Goal: Task Accomplishment & Management: Manage account settings

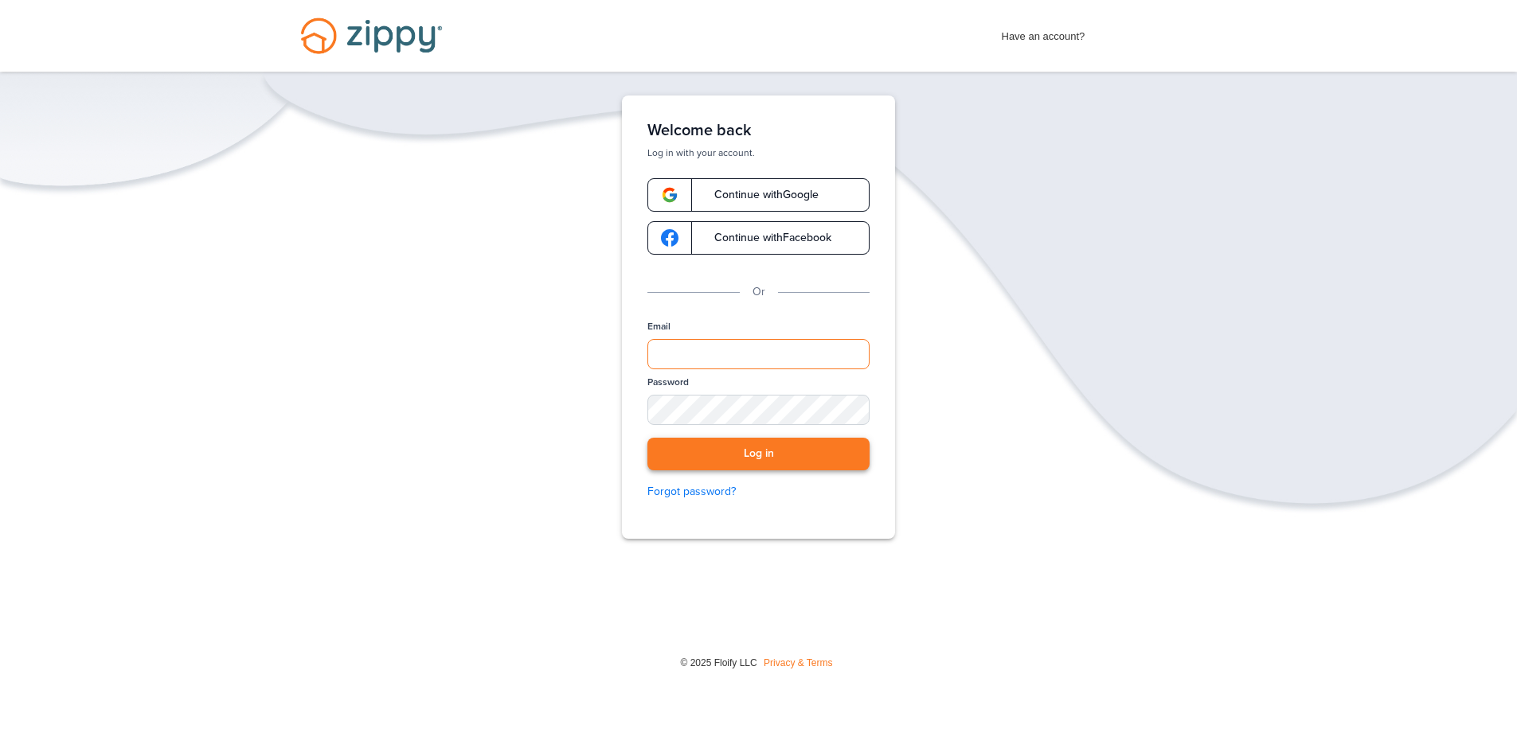
type input "**********"
click at [771, 459] on button "Log in" at bounding box center [758, 454] width 222 height 33
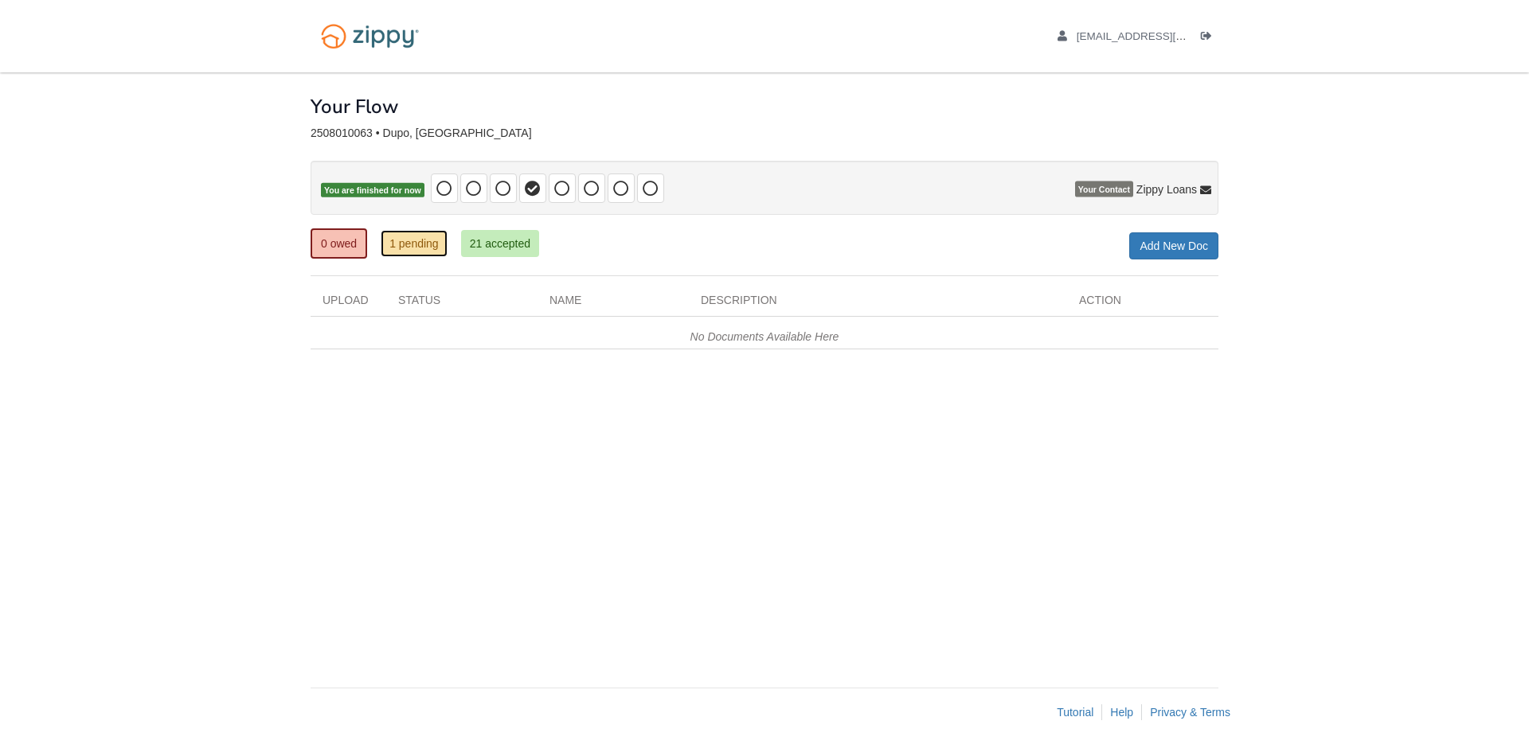
click at [417, 246] on link "1 pending" at bounding box center [414, 243] width 67 height 27
